Goal: Task Accomplishment & Management: Manage account settings

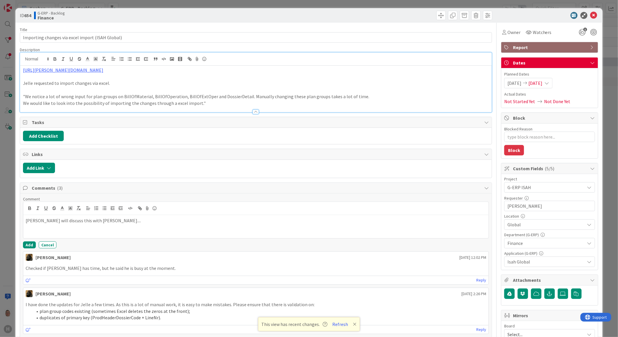
scroll to position [1428, 0]
click at [30, 246] on button "Add" at bounding box center [29, 245] width 13 height 7
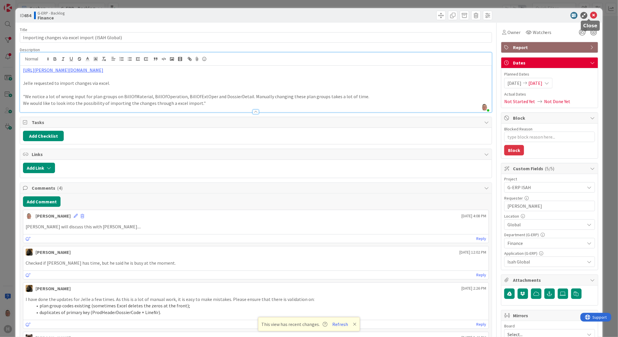
click at [591, 16] on icon at bounding box center [593, 15] width 7 height 7
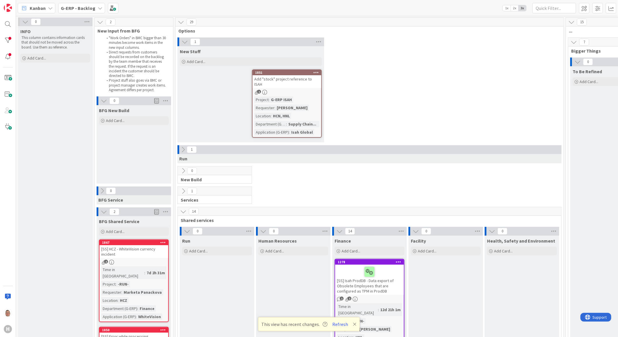
click at [82, 8] on b "G-ERP - Backlog" at bounding box center [78, 8] width 35 height 6
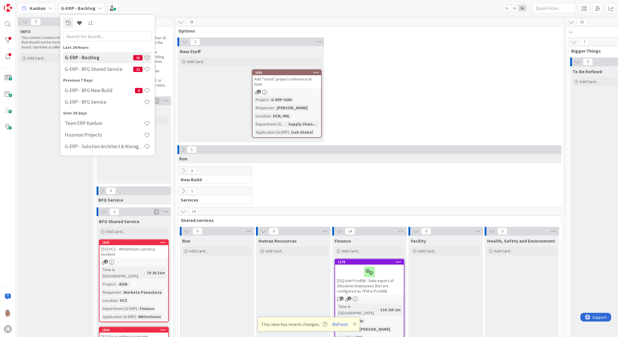
click at [73, 57] on h4 "G-ERP - Backlog" at bounding box center [99, 58] width 68 height 6
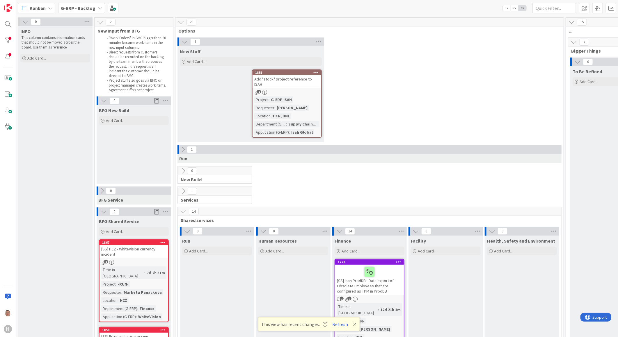
click at [24, 21] on icon at bounding box center [25, 22] width 6 height 6
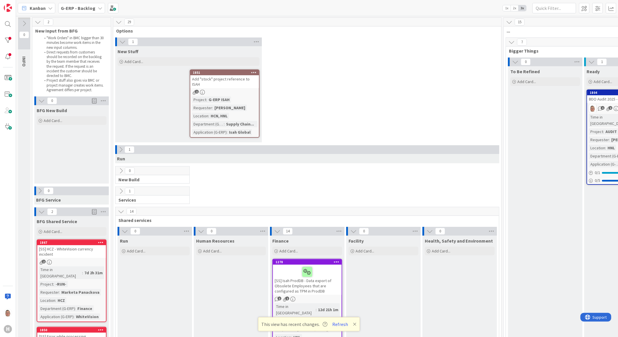
click at [24, 21] on icon at bounding box center [24, 23] width 6 height 6
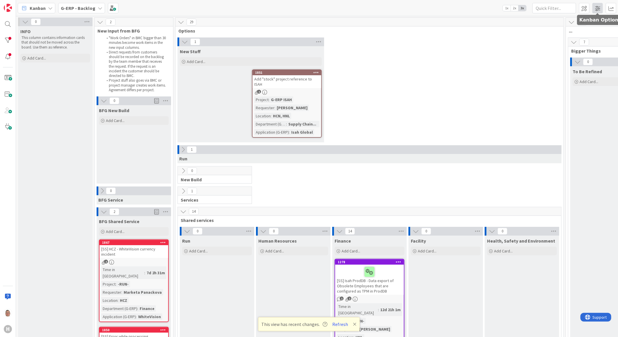
click at [598, 10] on span at bounding box center [597, 8] width 10 height 10
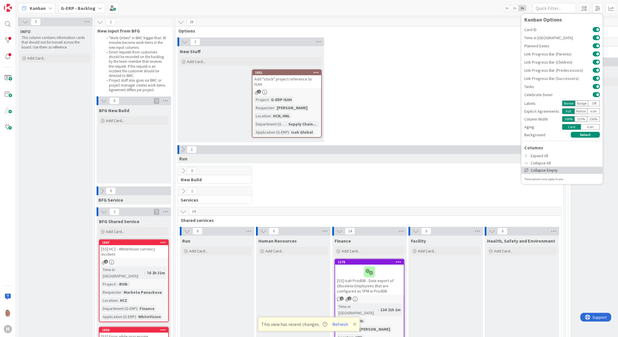
click at [540, 170] on div "Collapse Empty" at bounding box center [561, 170] width 81 height 7
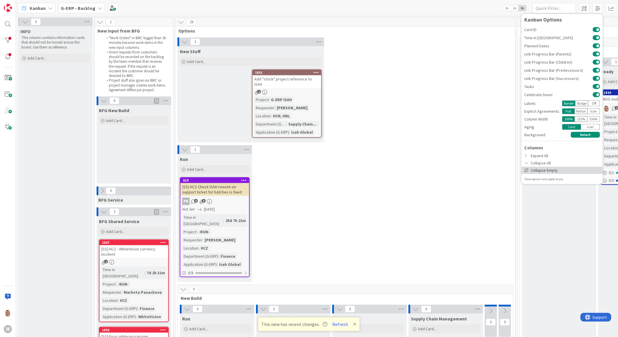
click at [536, 170] on div "Collapse Empty" at bounding box center [561, 170] width 81 height 7
click at [533, 156] on div "Expand All" at bounding box center [561, 155] width 81 height 7
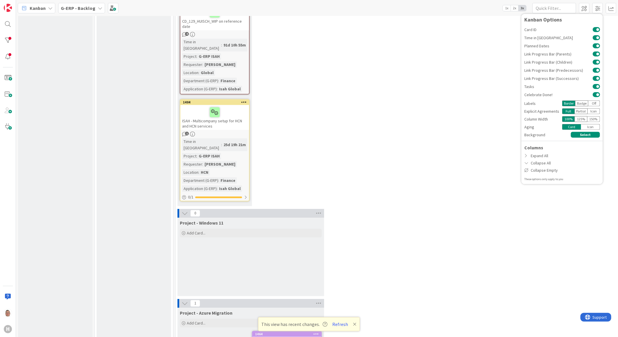
scroll to position [2167, 0]
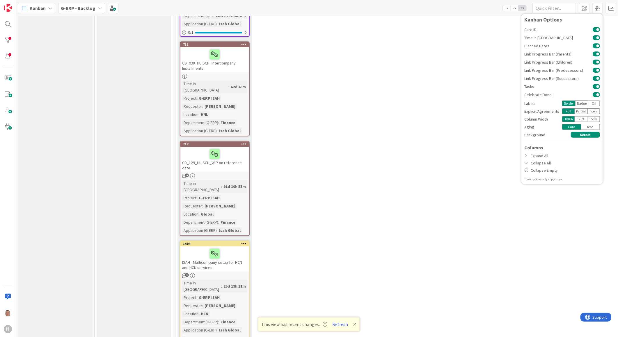
click at [487, 193] on div "4 Program - G-ERP Add Card... 1797 [Chinese Translation] translation agreement …" at bounding box center [445, 126] width 538 height 448
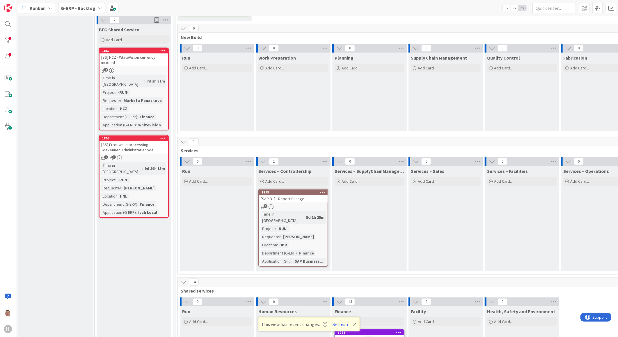
scroll to position [0, 0]
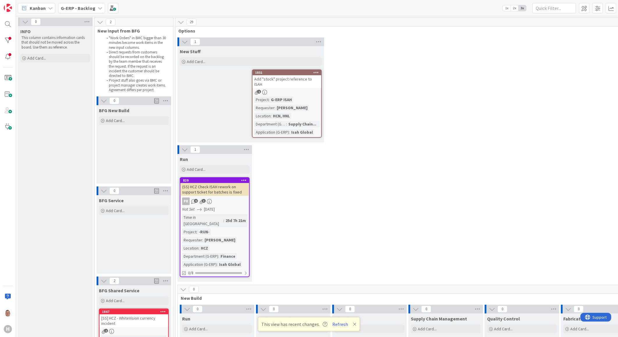
click at [105, 102] on icon at bounding box center [104, 101] width 6 height 6
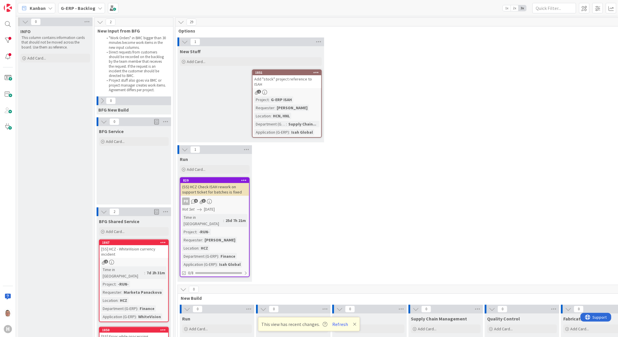
click at [104, 122] on icon at bounding box center [104, 122] width 6 height 6
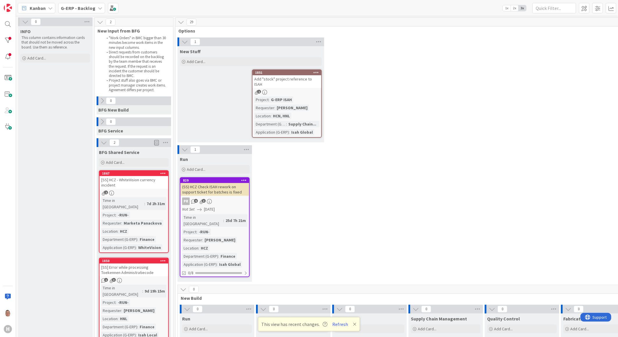
click at [142, 183] on div "[SS] HCZ - WhiteVision currency incident" at bounding box center [133, 182] width 69 height 13
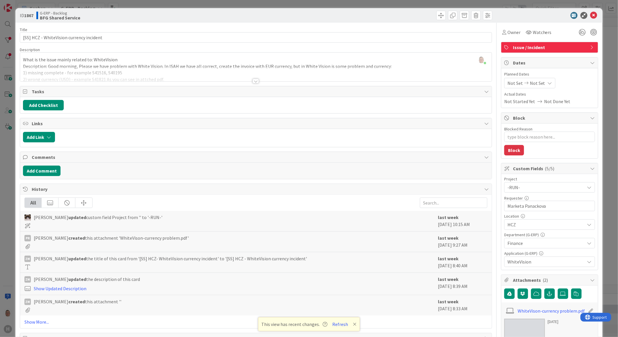
scroll to position [32, 0]
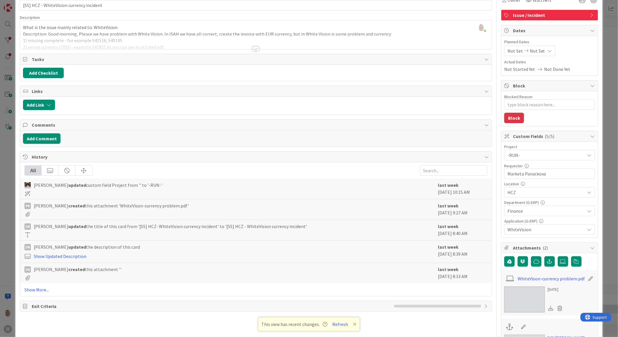
click at [252, 49] on div at bounding box center [255, 49] width 6 height 5
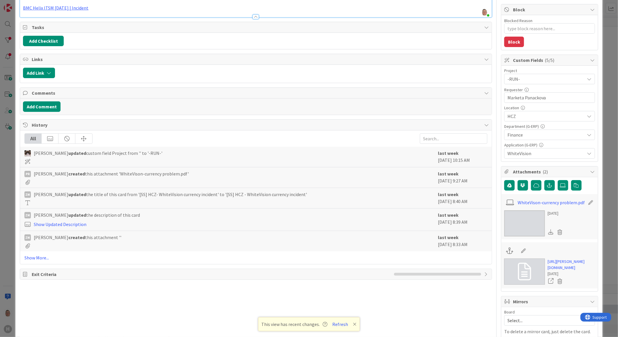
scroll to position [129, 0]
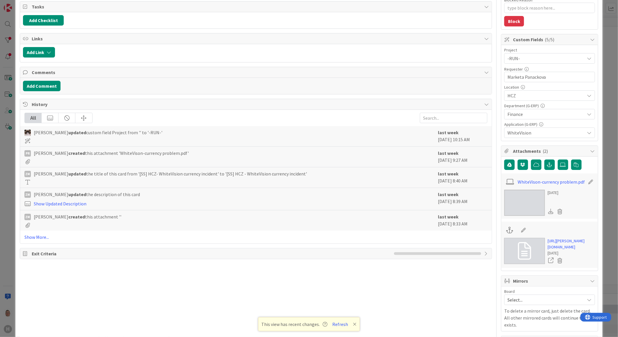
click at [518, 202] on img at bounding box center [524, 203] width 41 height 26
click at [32, 237] on link "Show More..." at bounding box center [255, 237] width 463 height 7
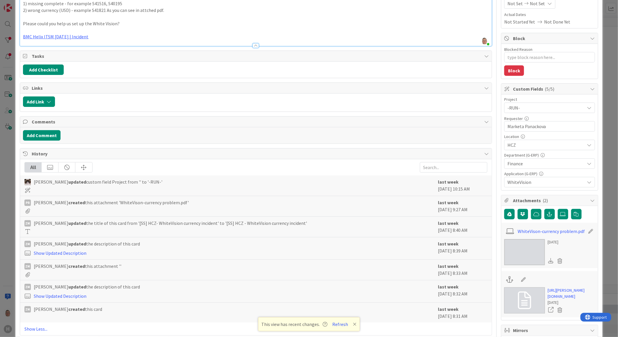
scroll to position [0, 0]
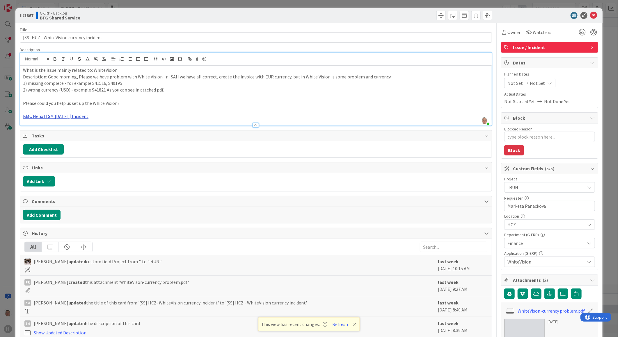
click at [47, 114] on link "BMC Helix ITSM 23.3.02 | Incident" at bounding box center [55, 116] width 65 height 6
click at [47, 126] on link "https://huisman-smartit.onbmc.com/smartit/app/#/incident/AGGF4KX6HRENQATCJ02VTC…" at bounding box center [52, 128] width 58 height 8
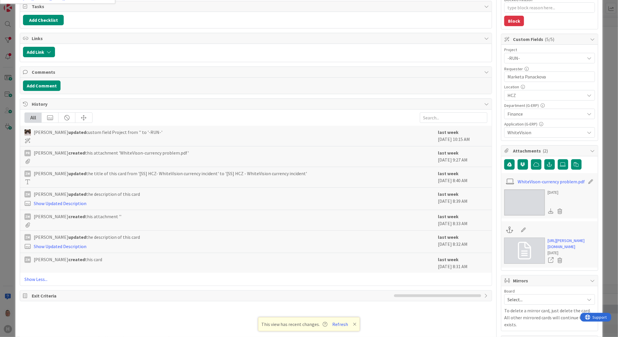
scroll to position [194, 0]
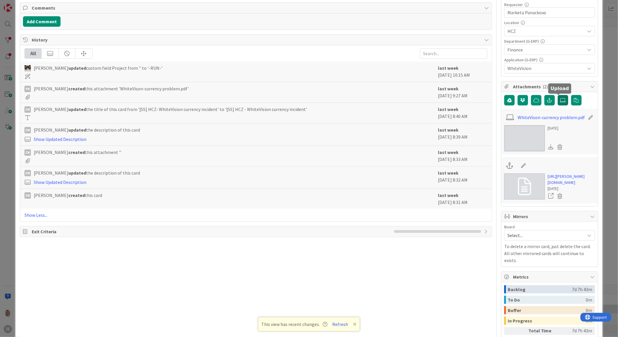
click at [560, 101] on icon at bounding box center [563, 100] width 6 height 5
click at [557, 95] on input "file" at bounding box center [557, 95] width 0 height 0
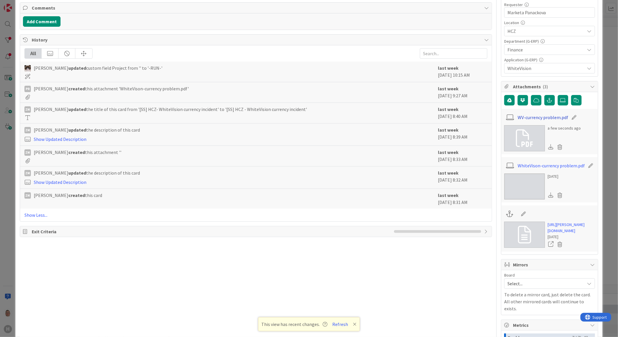
click at [547, 117] on link "WV-currency problem.pdf" at bounding box center [542, 117] width 51 height 7
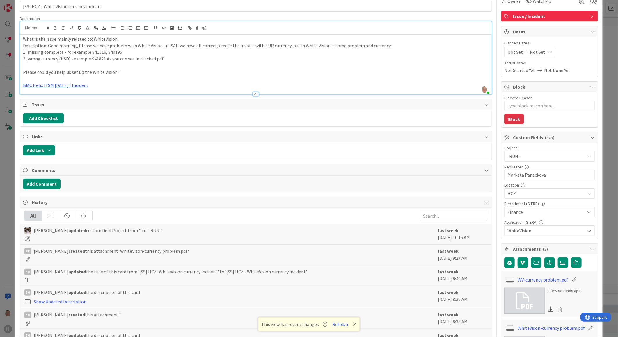
scroll to position [0, 0]
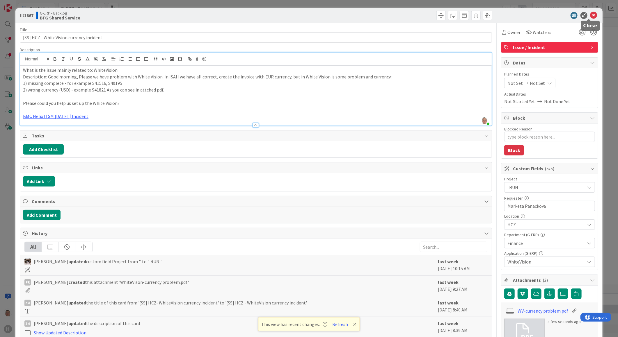
click at [591, 14] on icon at bounding box center [593, 15] width 7 height 7
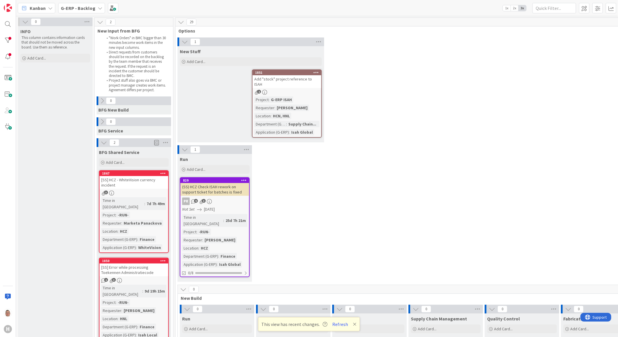
click at [138, 177] on div "[SS] HCZ - WhiteVision currency incident" at bounding box center [133, 182] width 69 height 13
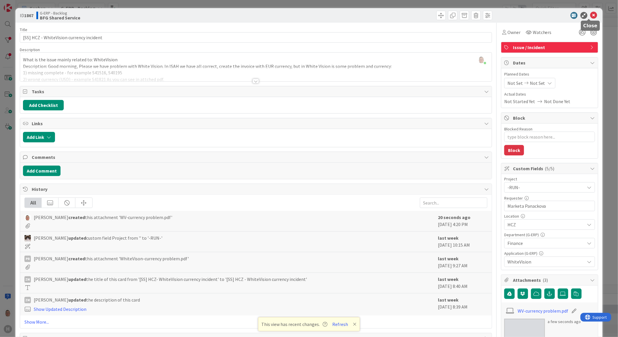
click at [590, 15] on icon at bounding box center [593, 15] width 7 height 7
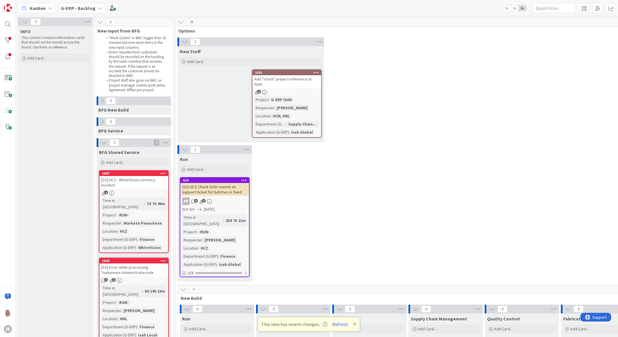
click at [162, 173] on icon at bounding box center [163, 173] width 6 height 4
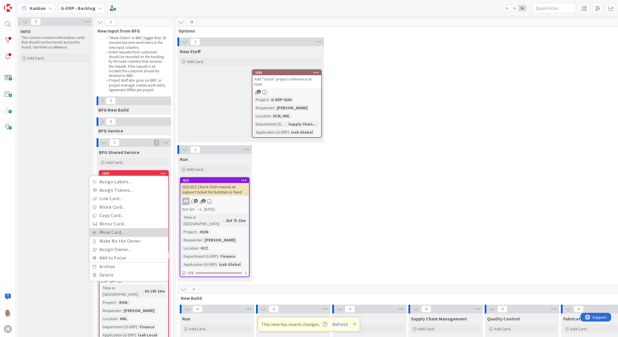
click at [113, 230] on link "Move Card..." at bounding box center [129, 233] width 79 height 8
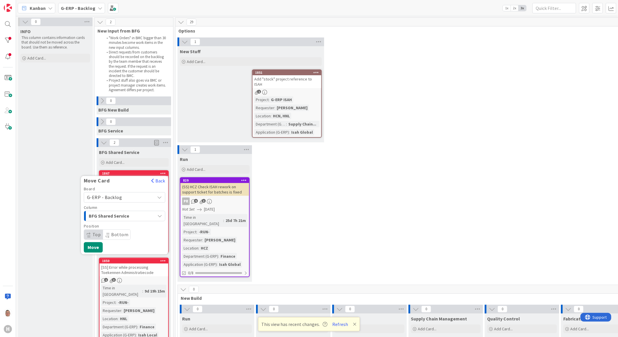
click at [123, 197] on span "G-ERP - Backlog" at bounding box center [119, 198] width 65 height 8
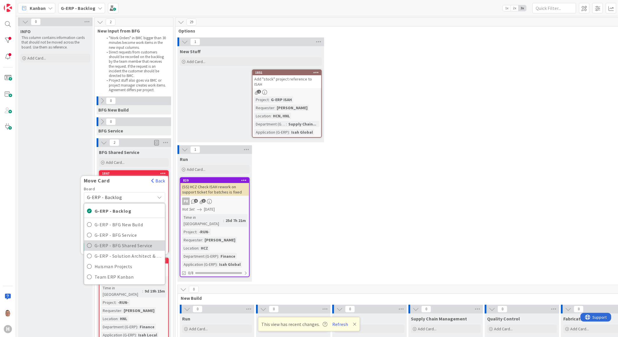
click at [115, 242] on span "G-ERP - BFG Shared Service" at bounding box center [127, 245] width 67 height 9
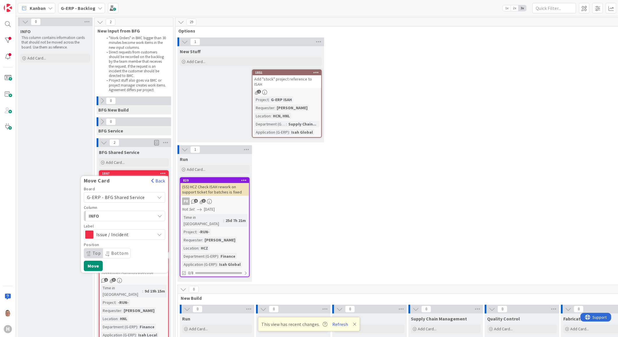
click at [110, 215] on span "INFO" at bounding box center [111, 217] width 44 height 8
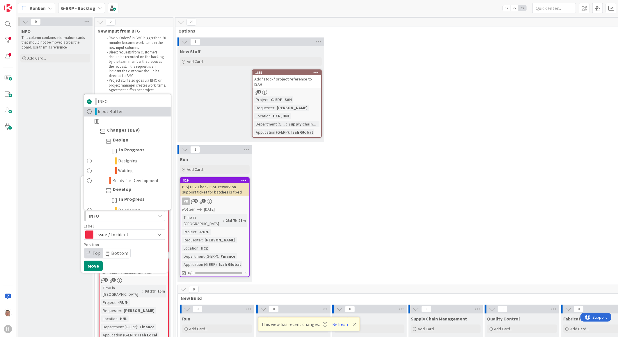
click at [112, 111] on span "Input Buffer" at bounding box center [110, 111] width 25 height 7
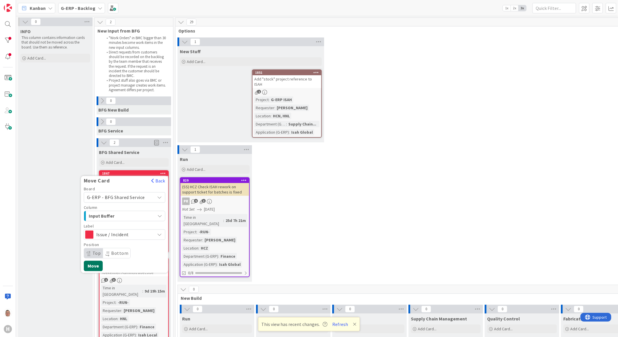
click at [97, 263] on button "Move" at bounding box center [93, 266] width 19 height 10
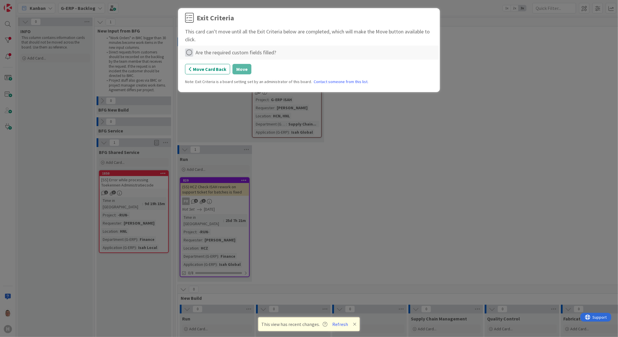
click at [189, 53] on icon at bounding box center [189, 53] width 8 height 8
click at [223, 66] on link "Complete" at bounding box center [221, 64] width 73 height 8
click at [241, 72] on button "Move" at bounding box center [241, 69] width 19 height 10
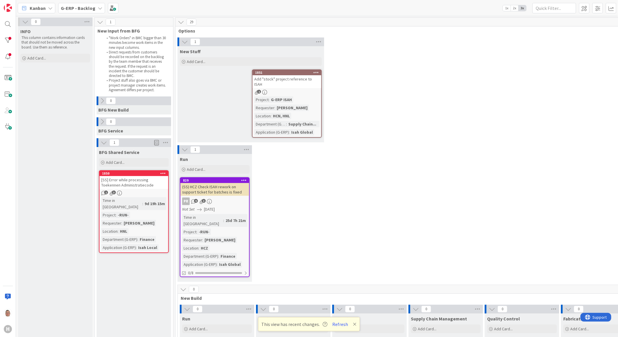
click at [140, 179] on div "[SS] Error while processing Toekennen Administratiecode" at bounding box center [133, 182] width 69 height 13
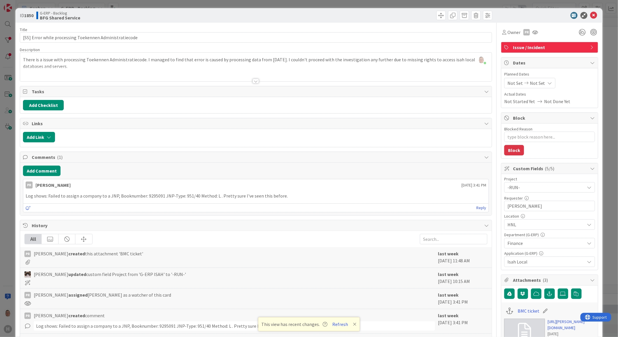
click at [144, 59] on div "leon Dolje just joined There is a issue with processing Toekennen Administratie…" at bounding box center [255, 67] width 471 height 29
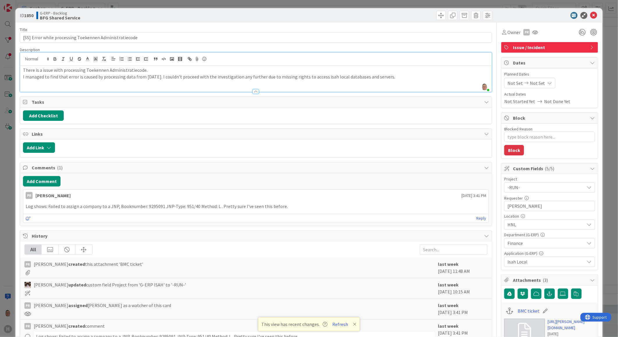
click at [164, 77] on p "I managed to find that error is caused by processing data from 1st August. I co…" at bounding box center [255, 77] width 465 height 7
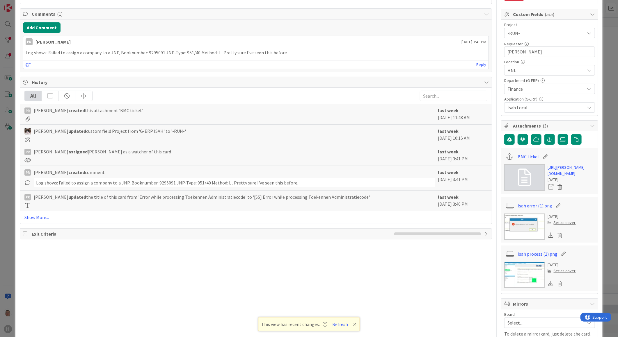
scroll to position [161, 0]
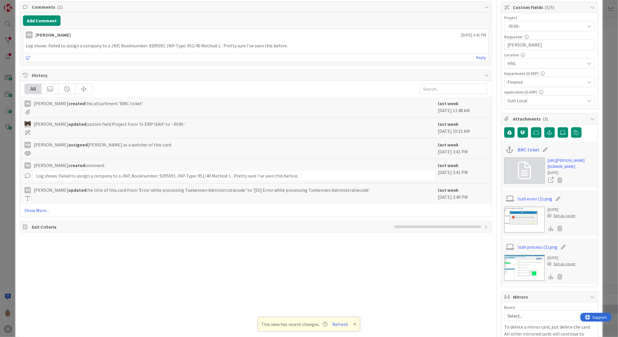
click at [522, 233] on img at bounding box center [524, 220] width 41 height 26
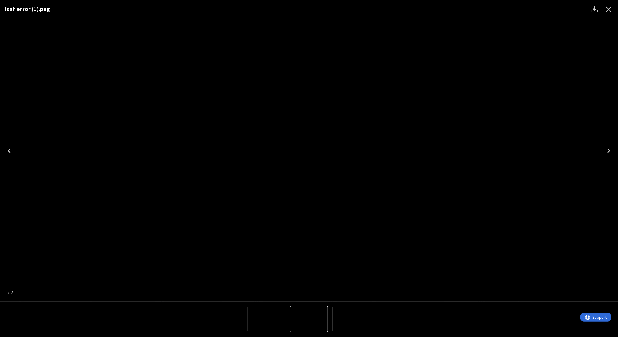
click at [449, 223] on div "Isah error (1).png" at bounding box center [309, 151] width 618 height 302
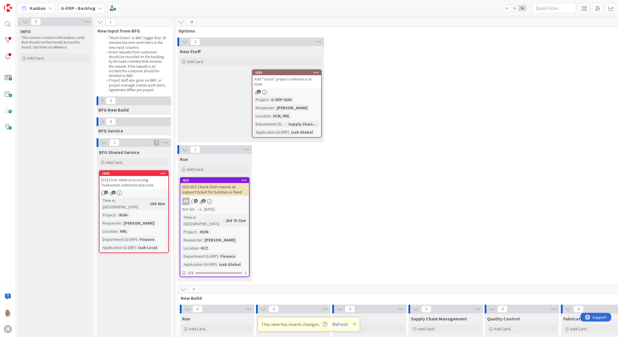
click at [141, 178] on div "[SS] Error while processing Toekennen Administratiecode" at bounding box center [133, 182] width 69 height 13
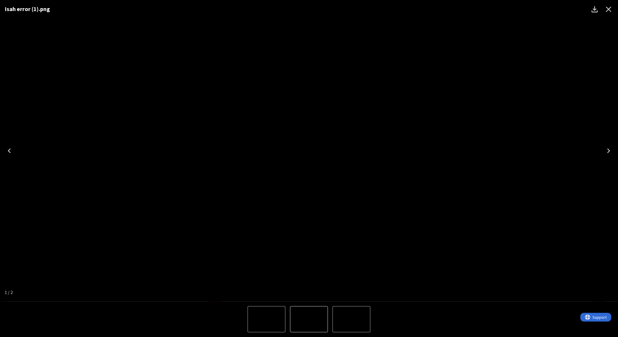
click at [609, 8] on icon "Close" at bounding box center [608, 9] width 9 height 9
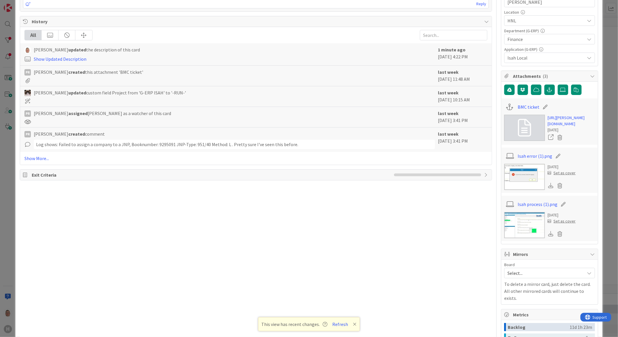
scroll to position [226, 0]
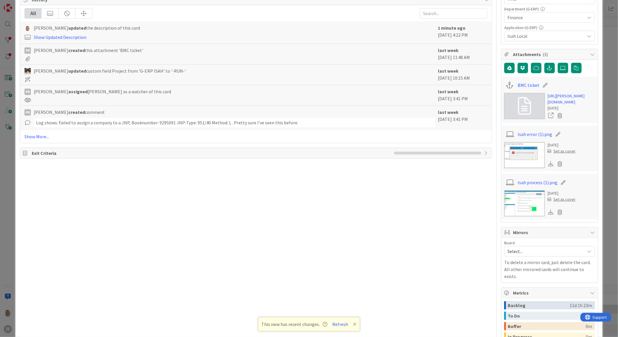
click at [504, 215] on img at bounding box center [524, 203] width 41 height 26
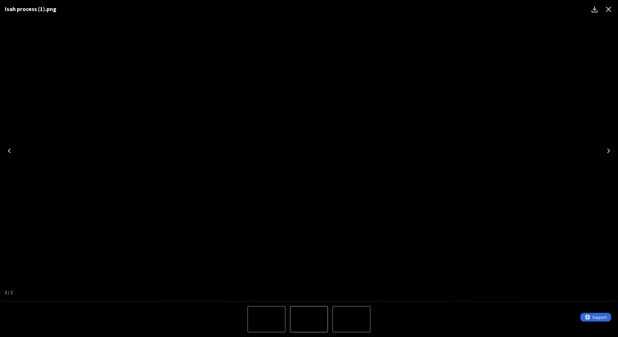
click at [612, 9] on icon "Close" at bounding box center [608, 9] width 9 height 9
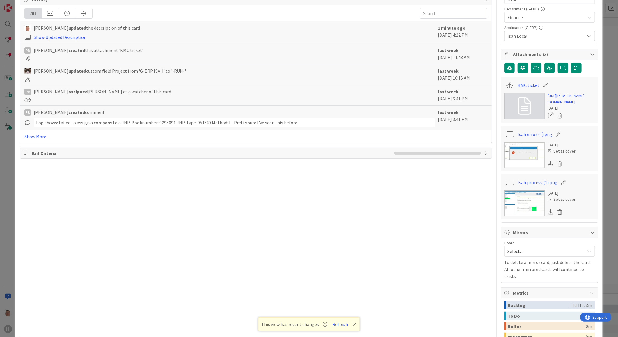
type textarea "x"
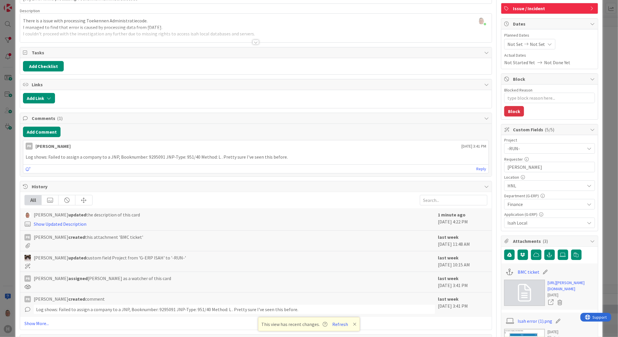
scroll to position [0, 0]
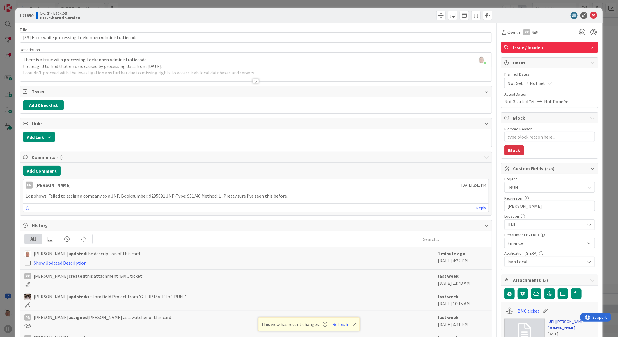
click at [557, 331] on link "https://huisman-smartit.onbmc.com/smartit/app/#/incident/AGGHEXFAF704DATCCA2DTC…" at bounding box center [570, 325] width 47 height 12
click at [252, 79] on div at bounding box center [255, 81] width 6 height 5
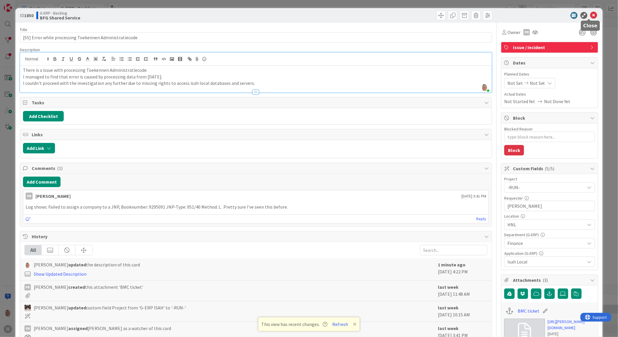
click at [590, 15] on icon at bounding box center [593, 15] width 7 height 7
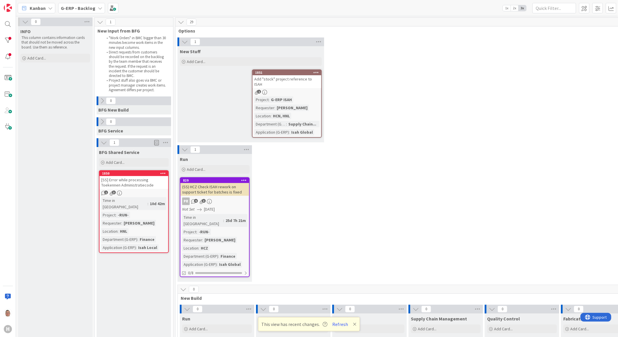
click at [163, 173] on icon at bounding box center [163, 173] width 6 height 4
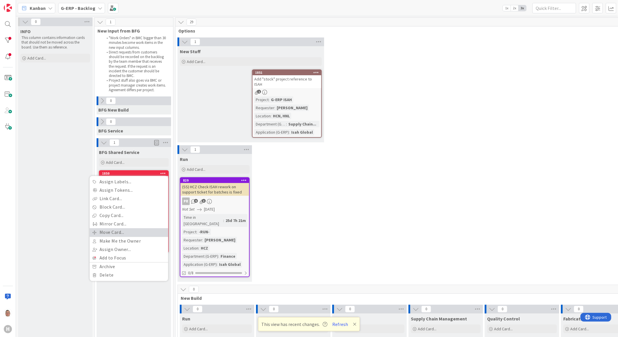
click at [119, 230] on link "Move Card..." at bounding box center [129, 233] width 79 height 8
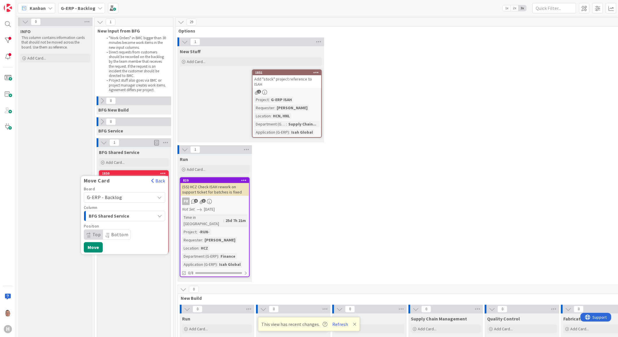
click at [117, 195] on span "G-ERP - Backlog" at bounding box center [104, 198] width 35 height 6
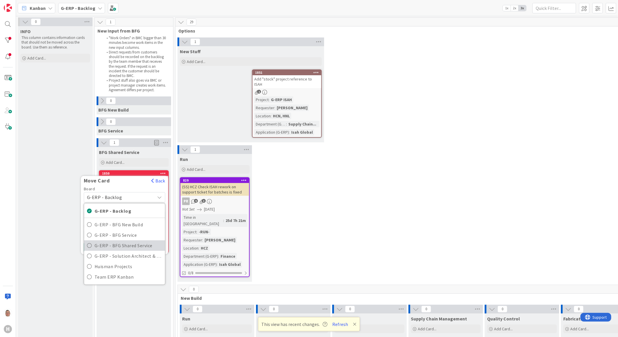
click at [115, 243] on span "G-ERP - BFG Shared Service" at bounding box center [127, 245] width 67 height 9
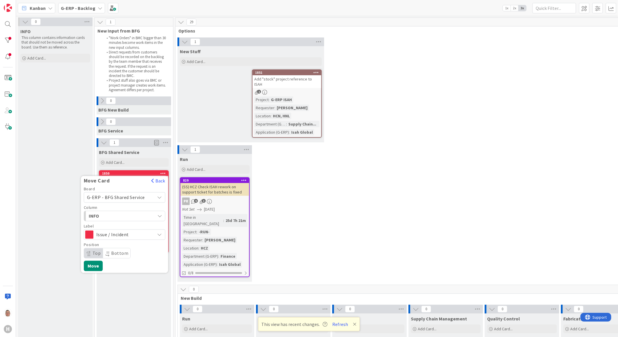
click at [111, 215] on span "INFO" at bounding box center [111, 217] width 44 height 8
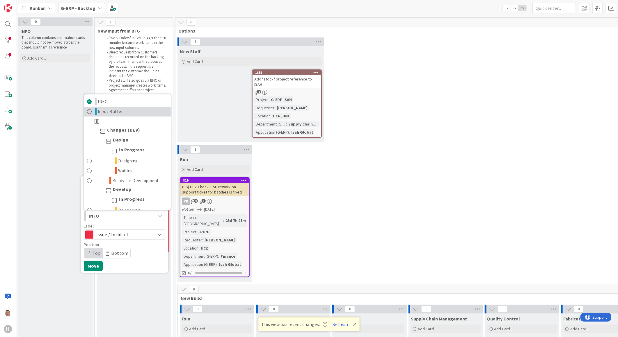
click at [110, 112] on span "Input Buffer" at bounding box center [110, 111] width 25 height 7
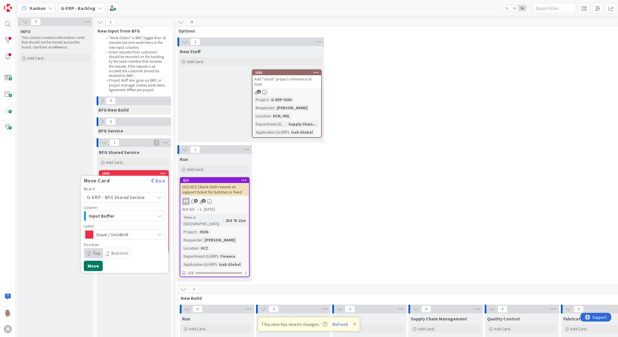
click at [97, 265] on button "Move" at bounding box center [93, 266] width 19 height 10
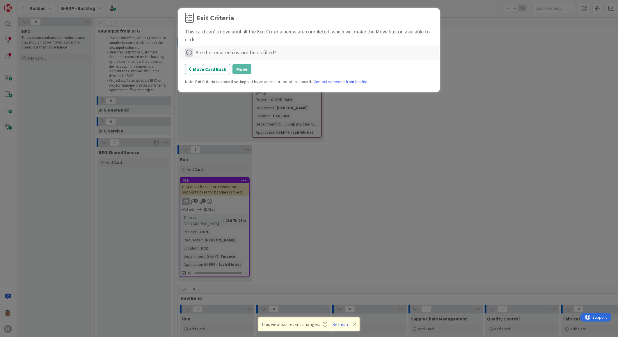
click at [188, 53] on icon at bounding box center [189, 53] width 8 height 8
click at [214, 66] on link "Complete" at bounding box center [221, 64] width 73 height 8
click at [241, 69] on button "Move" at bounding box center [241, 69] width 19 height 10
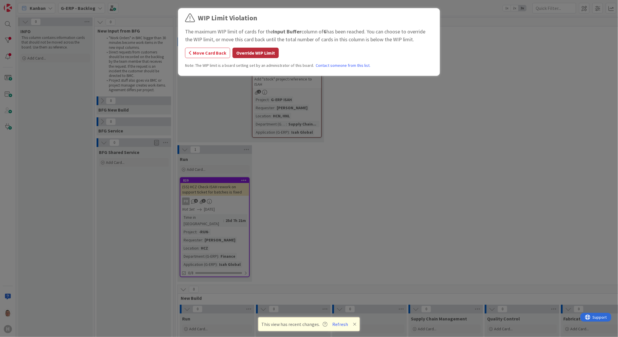
click at [260, 54] on button "Override WIP Limit" at bounding box center [255, 53] width 46 height 10
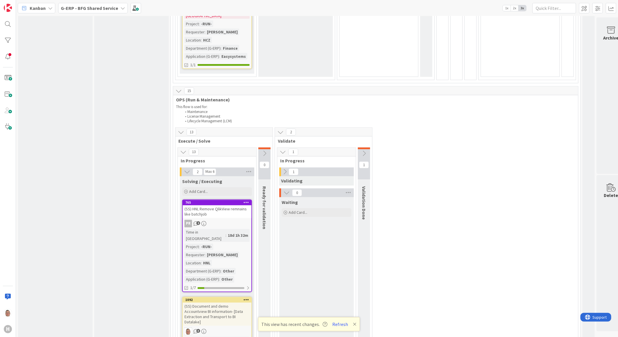
scroll to position [697, 0]
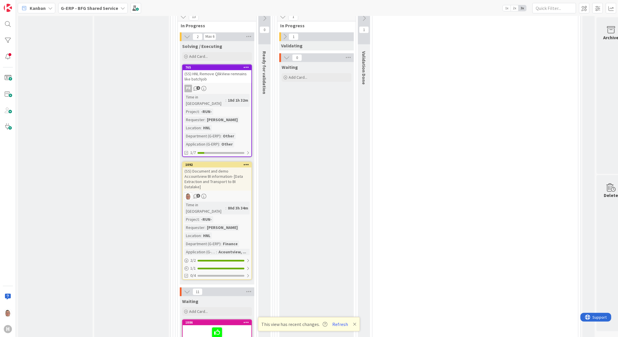
click at [220, 168] on div "(SS) Document and demo Accountview BI information- [Data Extraction and Transpo…" at bounding box center [217, 179] width 69 height 23
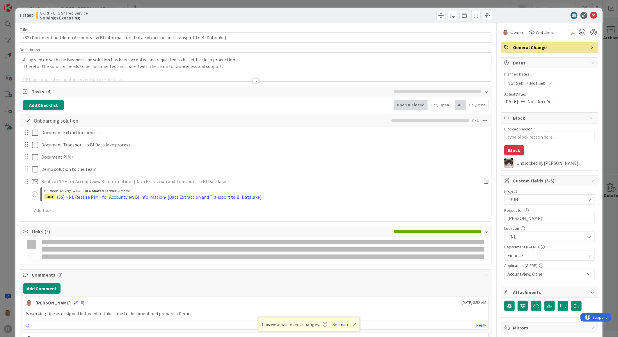
type textarea "x"
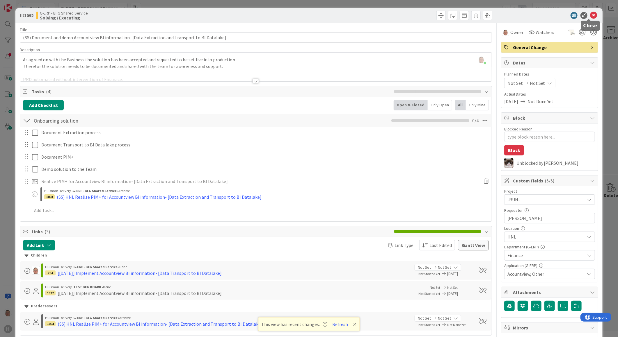
click at [590, 14] on icon at bounding box center [593, 15] width 7 height 7
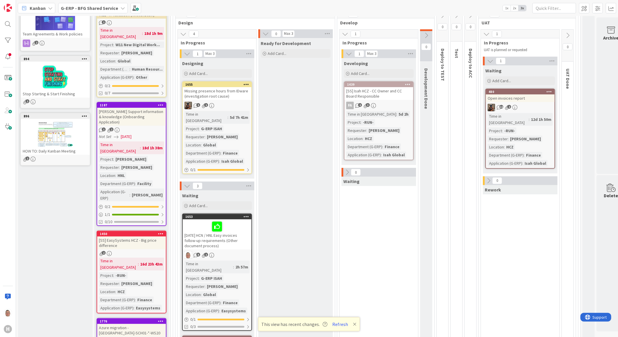
scroll to position [65, 0]
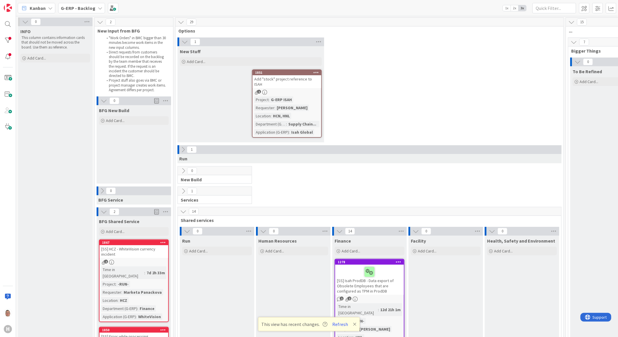
scroll to position [1001, 0]
